Goal: Navigation & Orientation: Go to known website

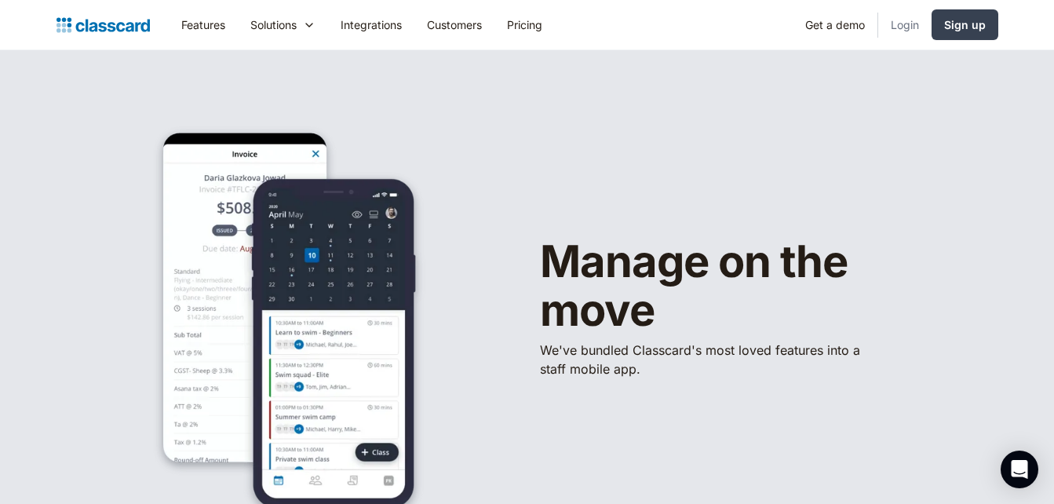
click at [905, 27] on link "Login" at bounding box center [904, 24] width 53 height 35
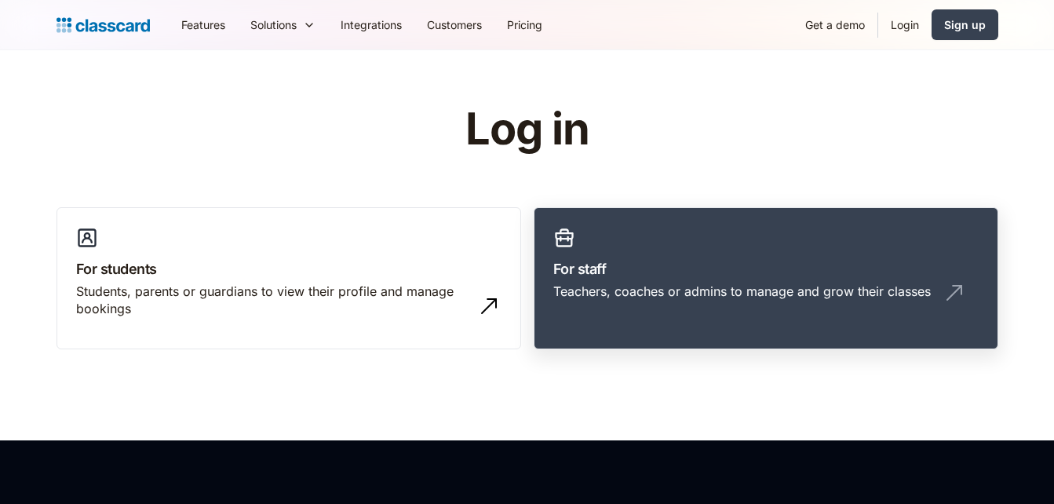
click at [833, 290] on div "Teachers, coaches or admins to manage and grow their classes" at bounding box center [742, 291] width 378 height 17
